Goal: Task Accomplishment & Management: Use online tool/utility

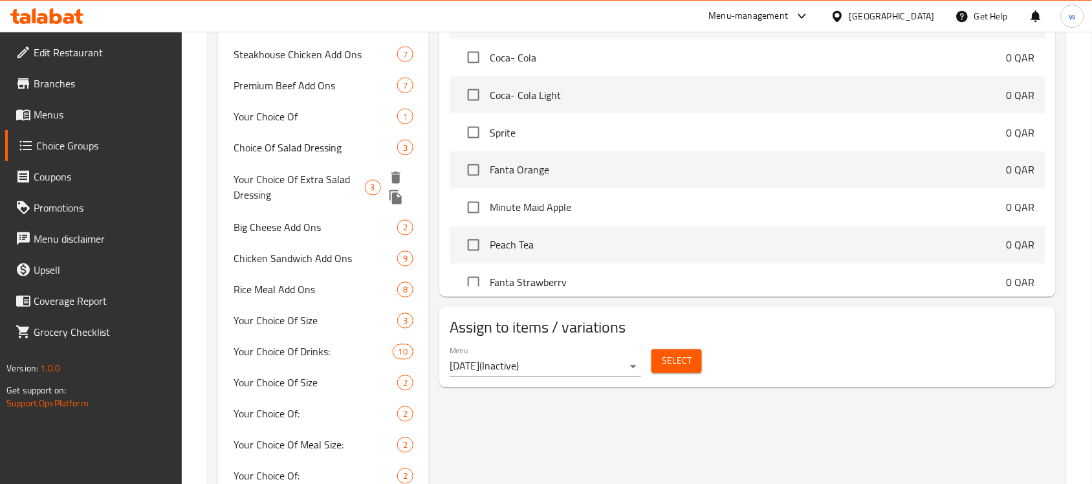
scroll to position [566, 0]
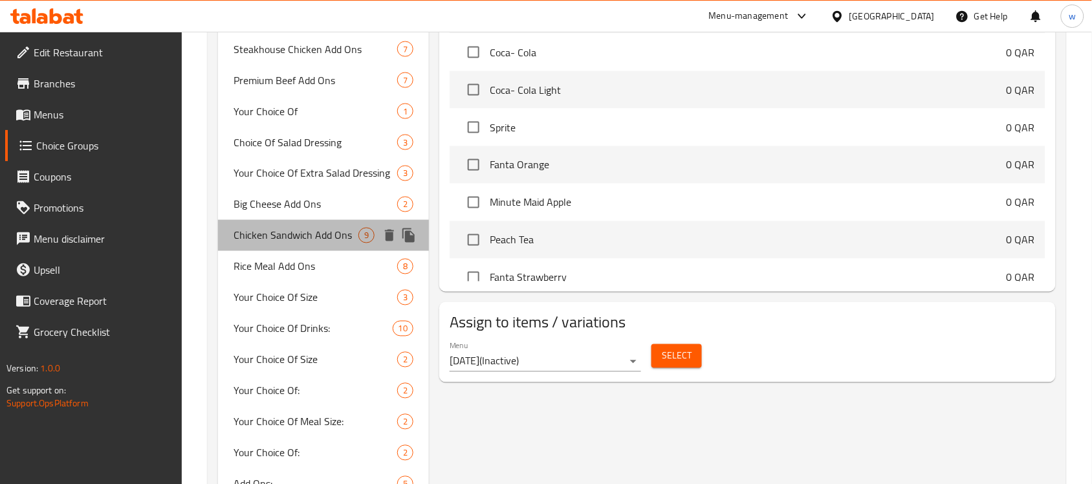
click at [292, 237] on span "Chicken Sandwich Add Ons" at bounding box center [296, 236] width 125 height 16
type input "Chicken Sandwich Add Ons"
type input "إضافات ساندويتش الدجاج"
type input "0"
type input "8"
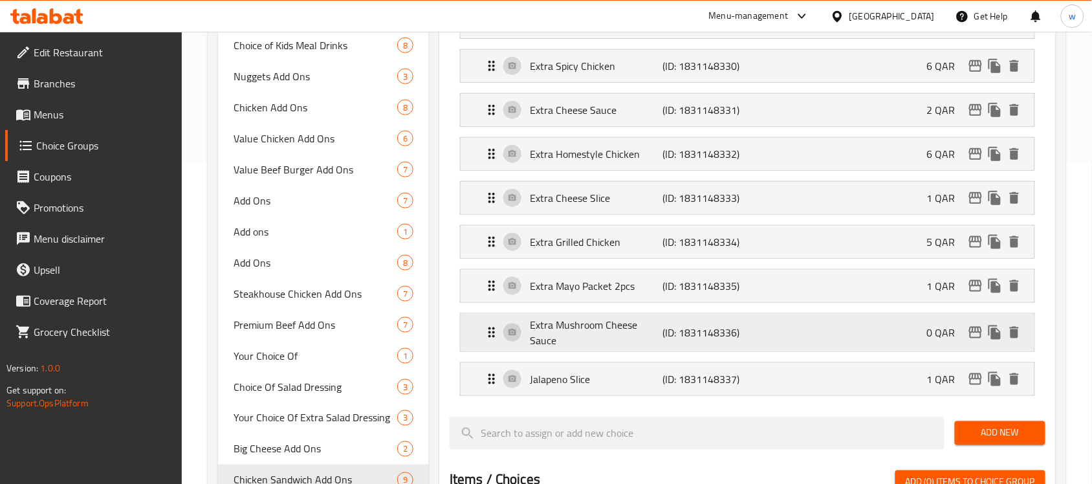
scroll to position [485, 0]
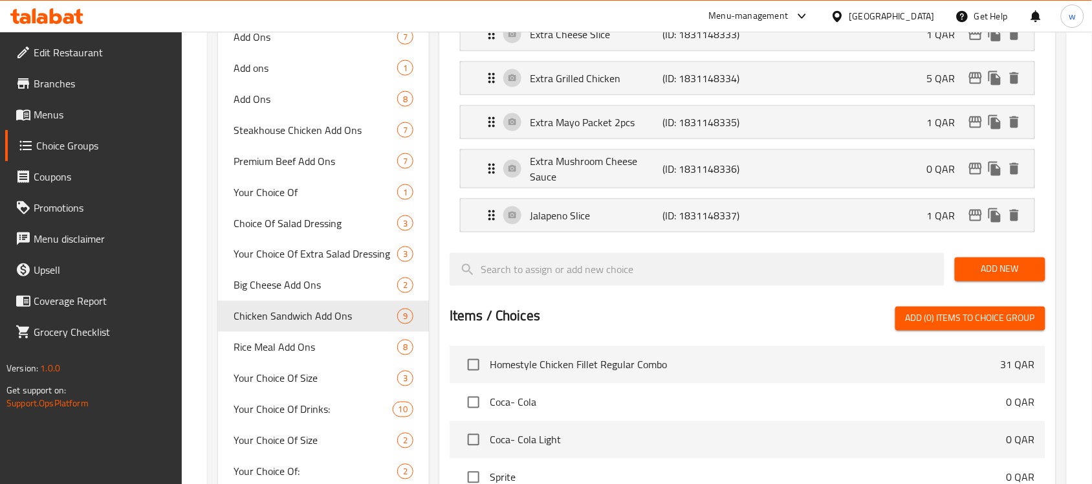
click at [914, 12] on div "Qatar" at bounding box center [892, 16] width 85 height 14
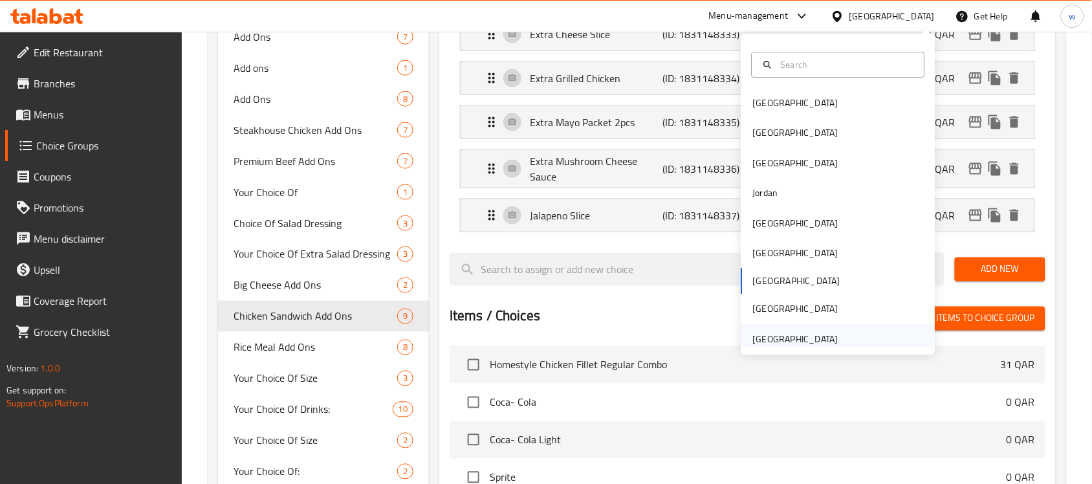
click at [797, 340] on div "[GEOGRAPHIC_DATA]" at bounding box center [795, 339] width 85 height 14
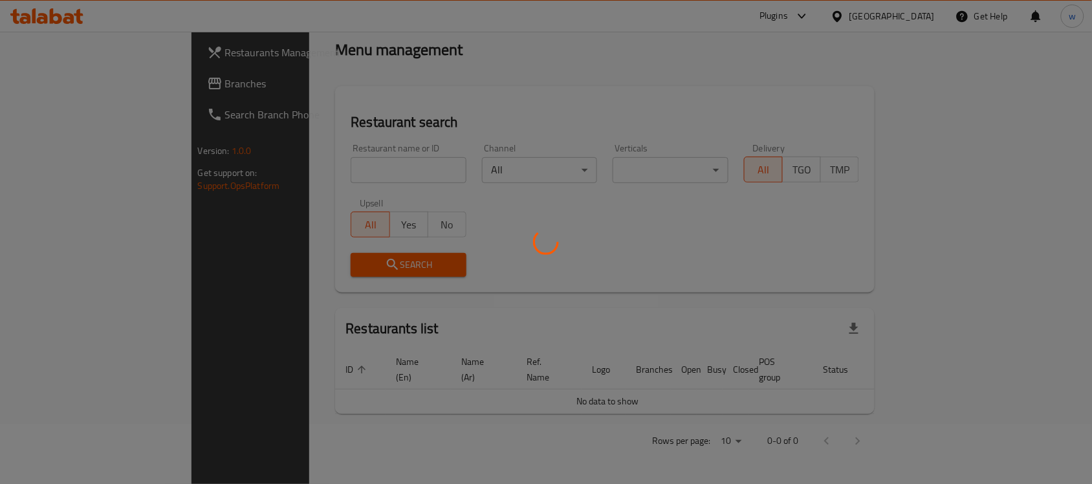
scroll to position [44, 0]
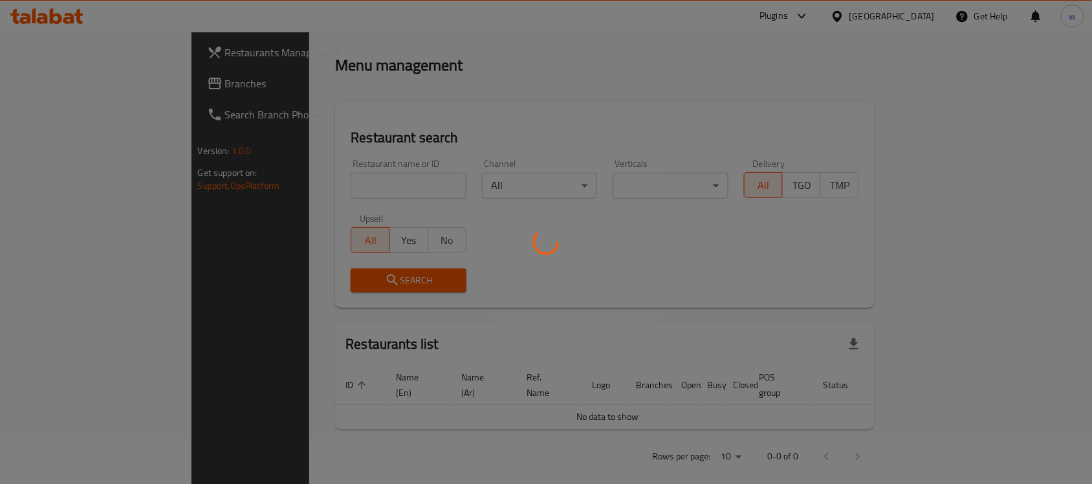
click at [56, 89] on div at bounding box center [546, 242] width 1092 height 484
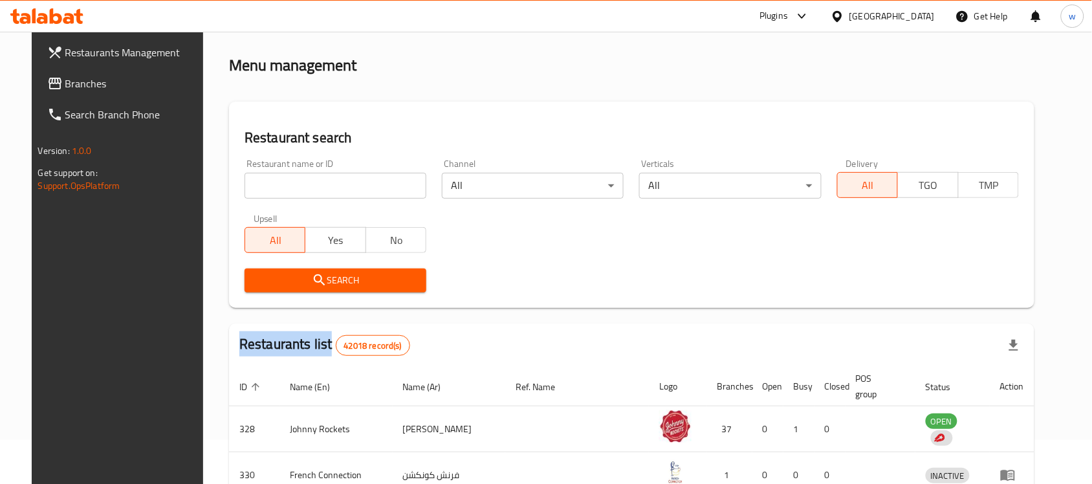
scroll to position [479, 0]
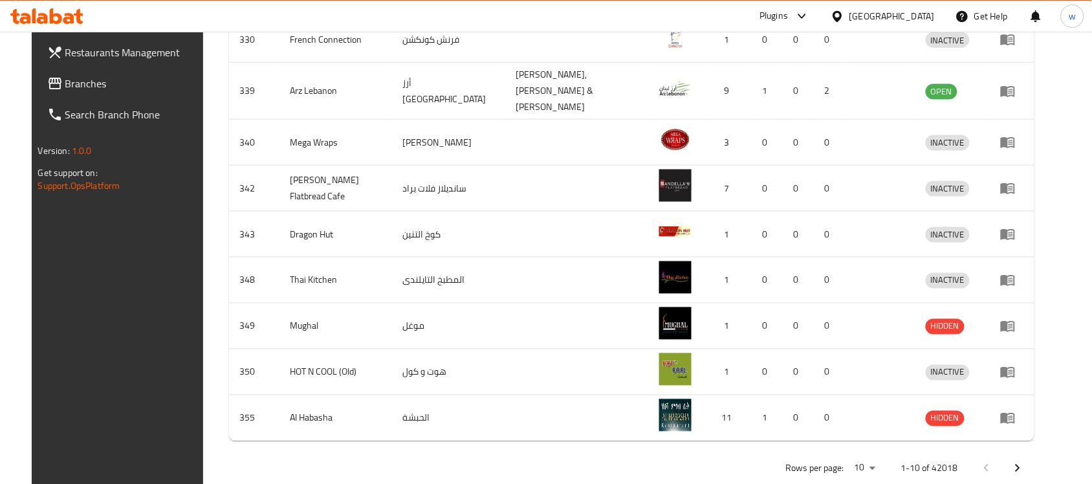
click at [56, 89] on div at bounding box center [546, 242] width 1092 height 484
click at [65, 89] on span "Branches" at bounding box center [134, 84] width 138 height 16
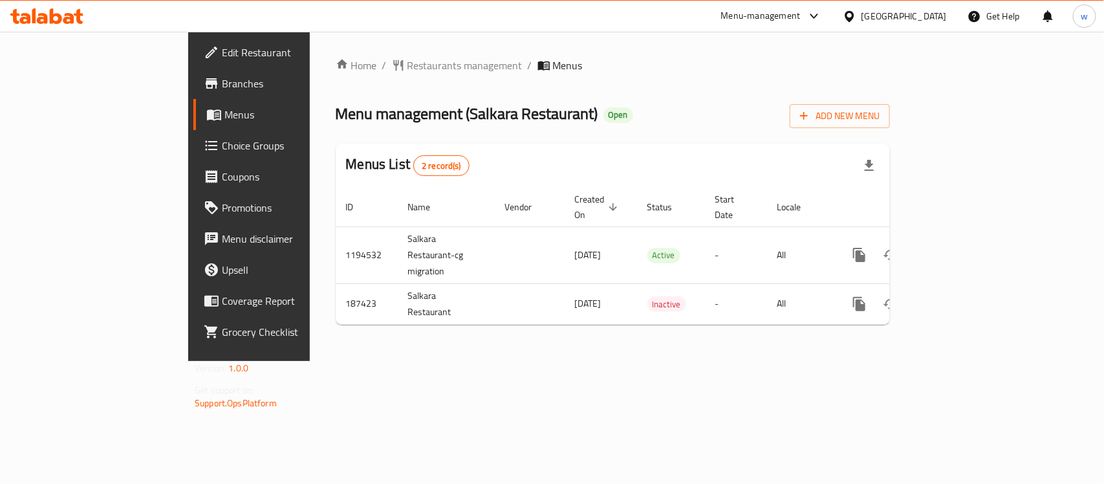
click at [222, 148] on span "Choice Groups" at bounding box center [292, 146] width 140 height 16
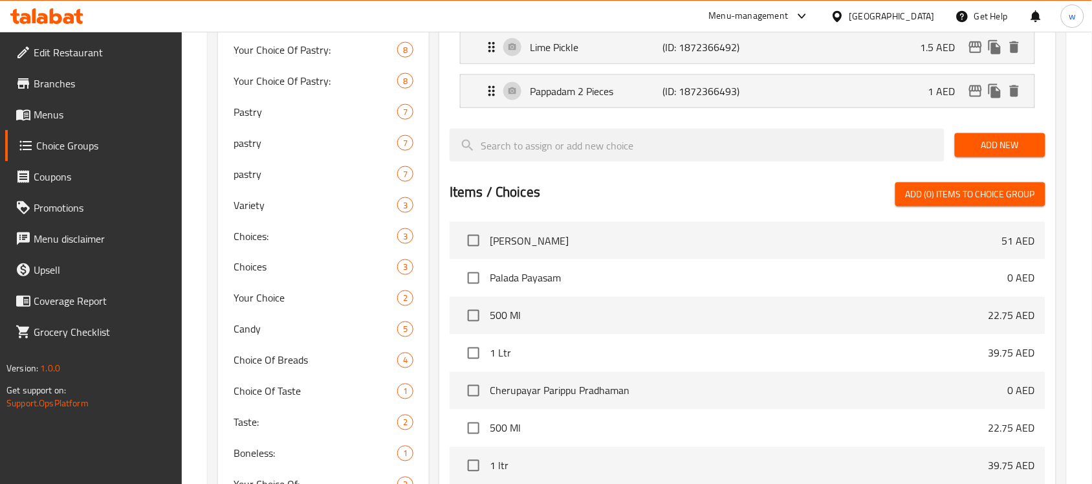
scroll to position [647, 0]
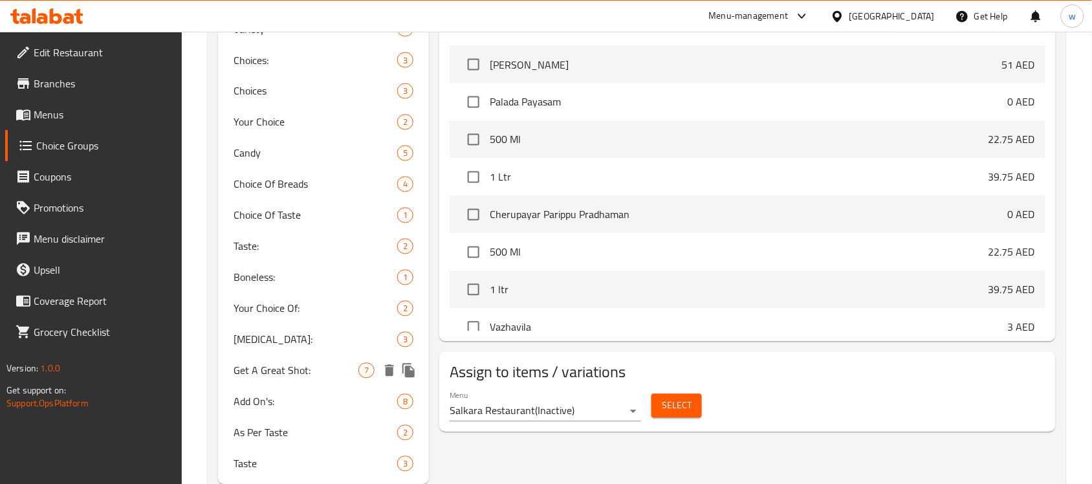
drag, startPoint x: 289, startPoint y: 366, endPoint x: 514, endPoint y: 377, distance: 225.4
click at [289, 366] on span "Get A Great Shot:" at bounding box center [296, 371] width 125 height 16
type input "Get A Great Shot:"
type input "احصل على شوت رائع:"
type input "7"
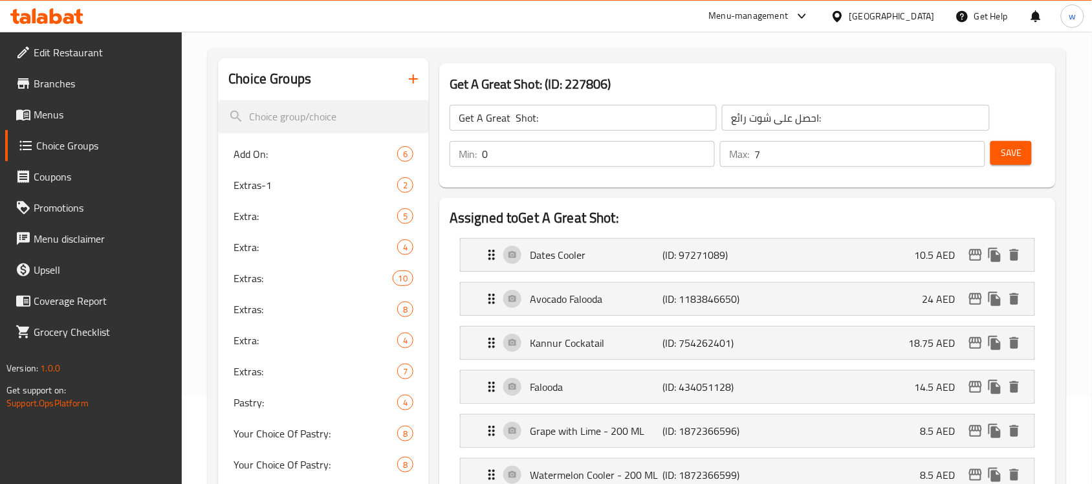
scroll to position [81, 0]
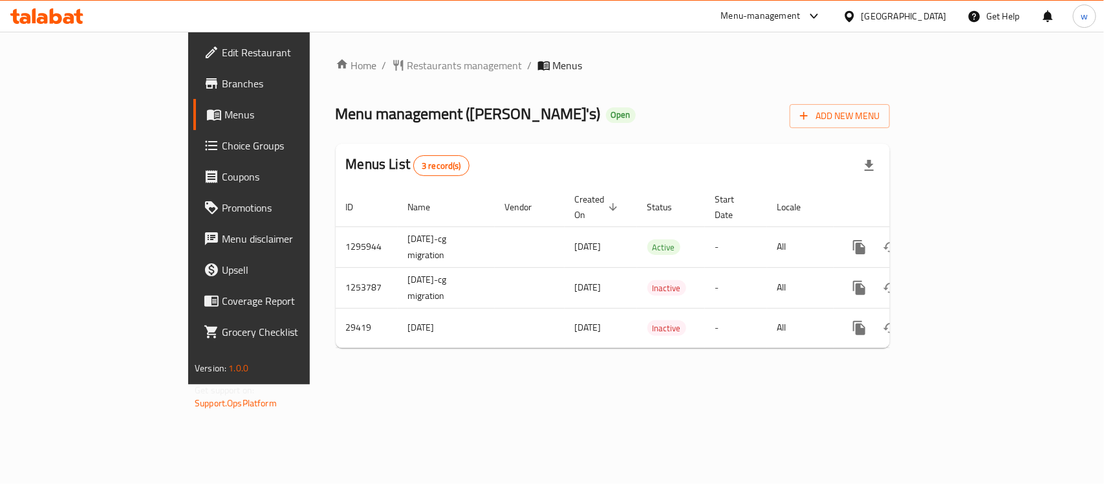
click at [222, 149] on span "Choice Groups" at bounding box center [292, 146] width 140 height 16
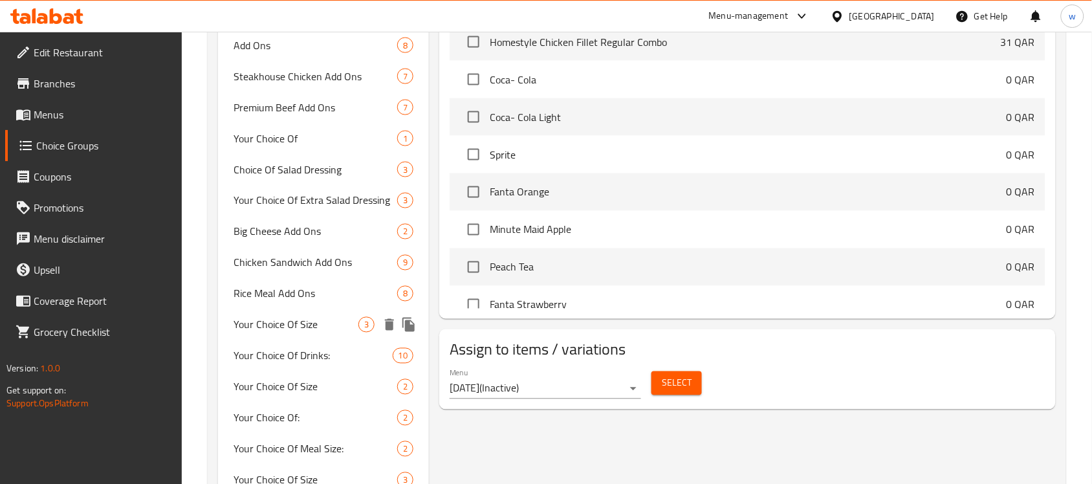
scroll to position [566, 0]
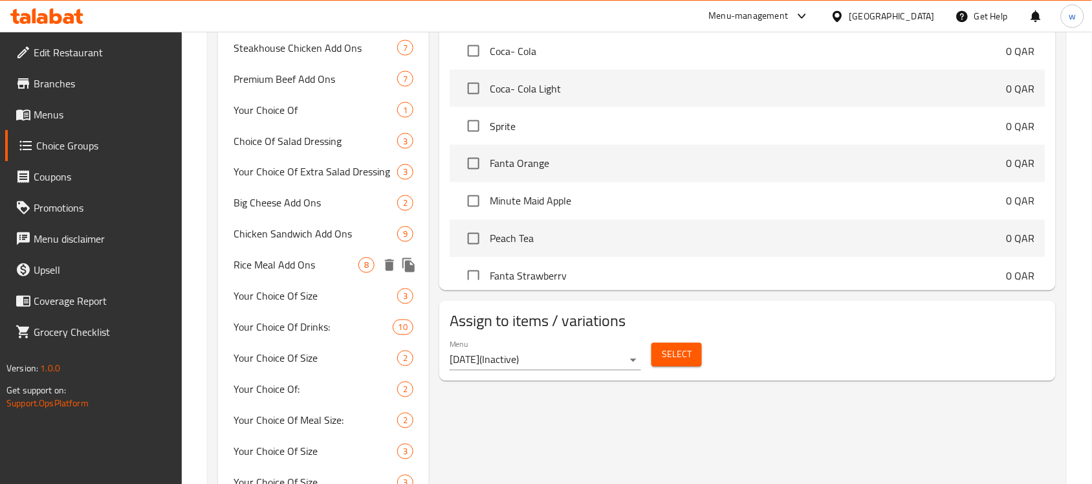
click at [282, 258] on span "Rice Meal Add Ons" at bounding box center [296, 266] width 125 height 16
type input "Rice Meal Add Ons"
type input "إضافات وجبة الأرز"
type input "0"
type input "5"
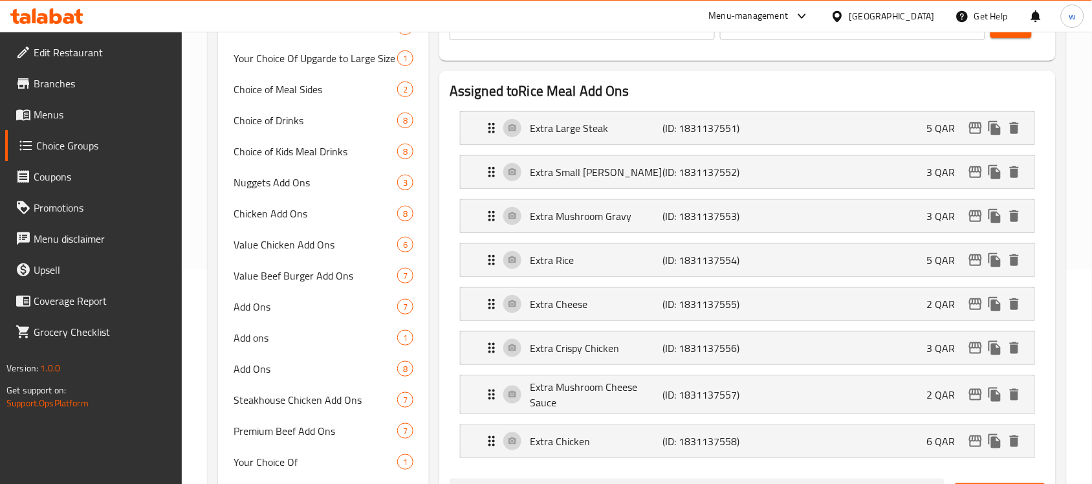
scroll to position [243, 0]
